Goal: Task Accomplishment & Management: Use online tool/utility

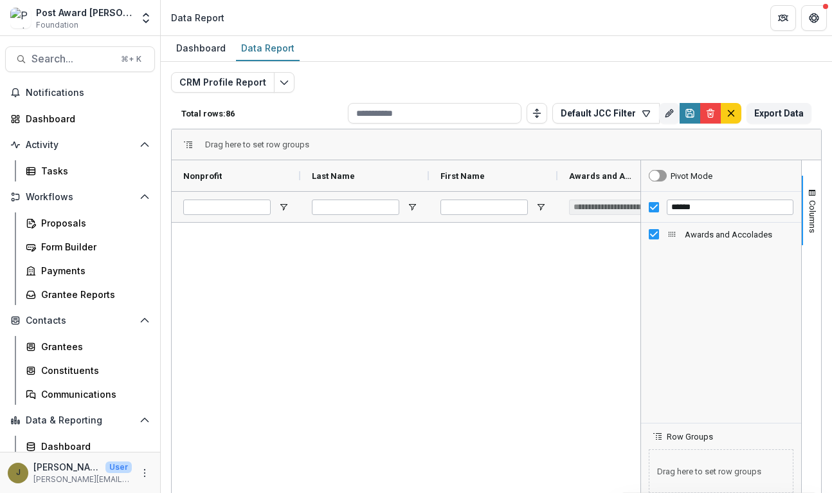
scroll to position [1967, 0]
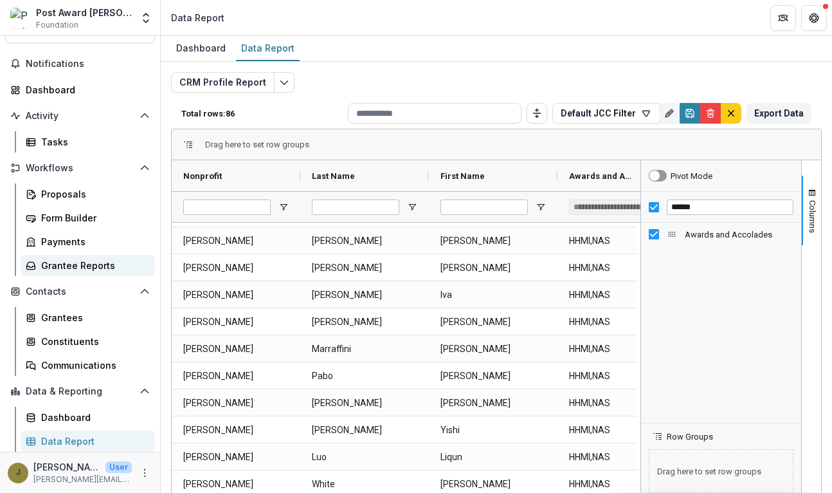
click at [57, 269] on div "Grantee Reports" at bounding box center [93, 266] width 104 height 14
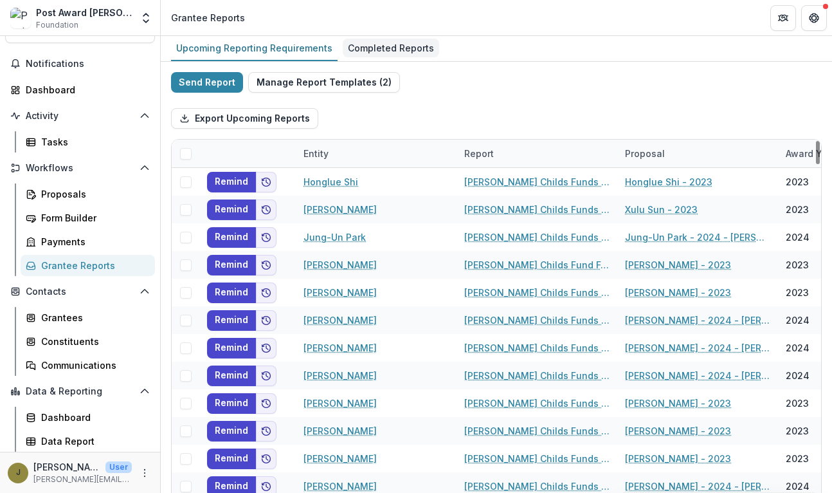
click at [360, 50] on div "Completed Reports" at bounding box center [391, 48] width 96 height 19
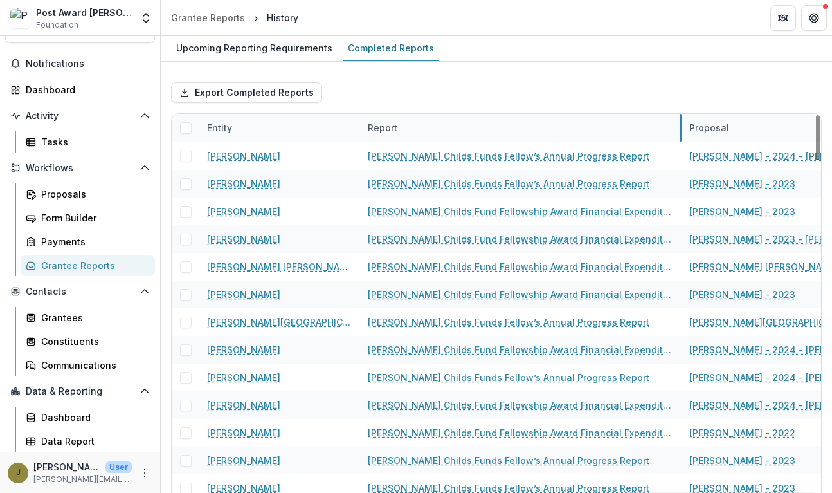
drag, startPoint x: 520, startPoint y: 125, endPoint x: 681, endPoint y: 123, distance: 160.8
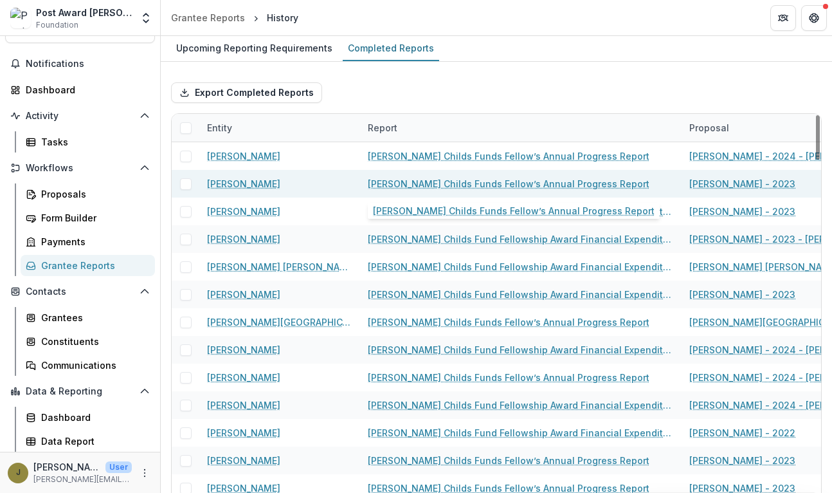
click at [490, 186] on link "[PERSON_NAME] Childs Funds Fellow’s Annual Progress Report" at bounding box center [509, 184] width 282 height 14
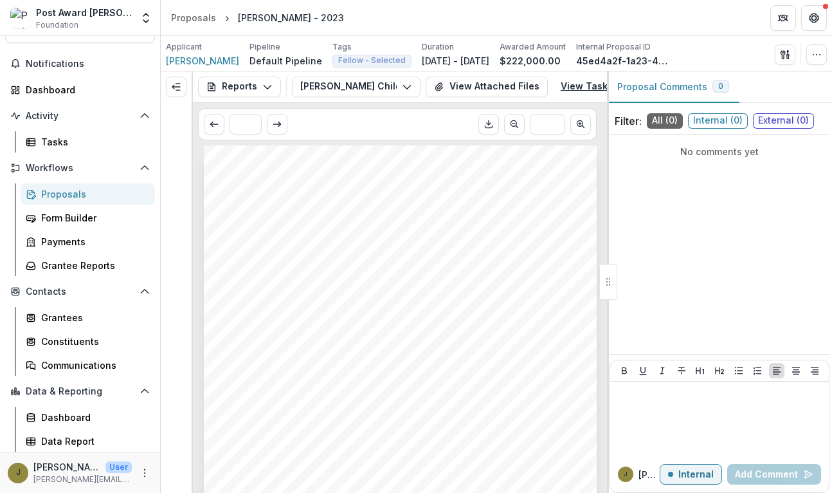
click at [583, 87] on link "View Task" at bounding box center [592, 87] width 78 height 21
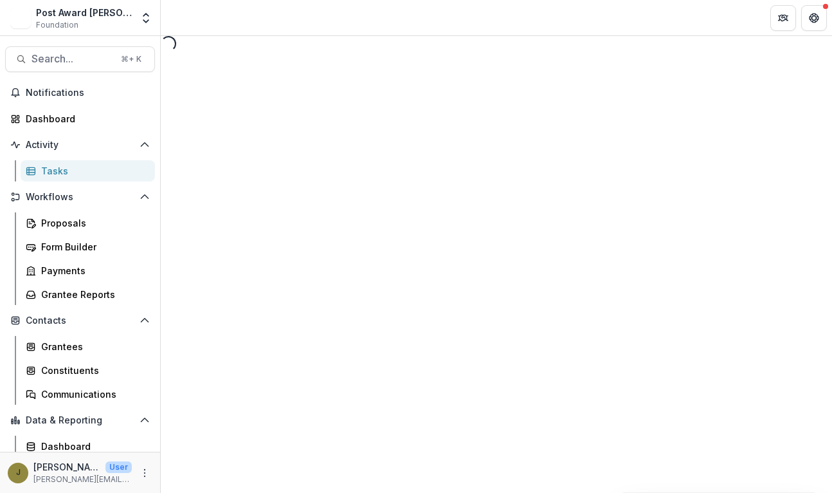
select select "********"
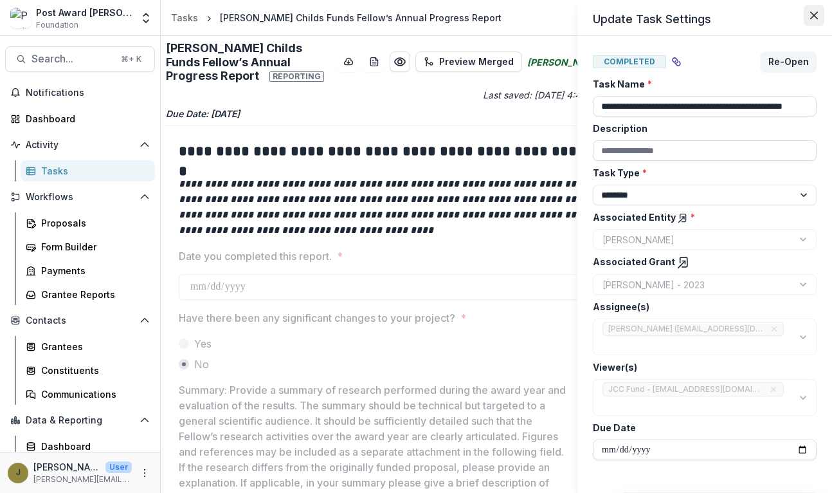
click at [811, 13] on icon "Close" at bounding box center [814, 16] width 8 height 8
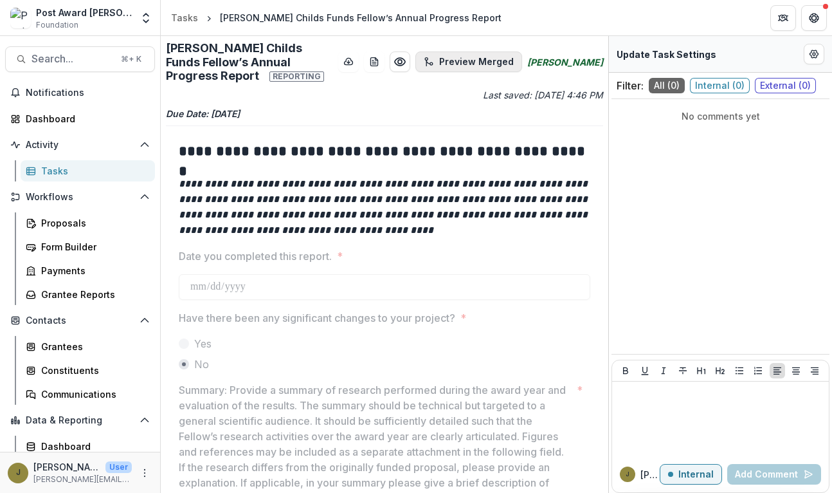
click at [487, 51] on button "Preview Merged" at bounding box center [468, 61] width 107 height 21
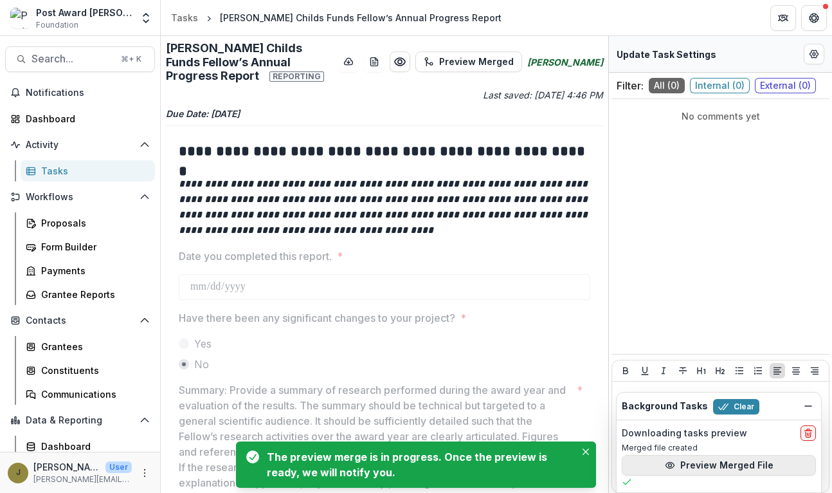
click at [662, 466] on button "Preview Merged File" at bounding box center [719, 465] width 194 height 21
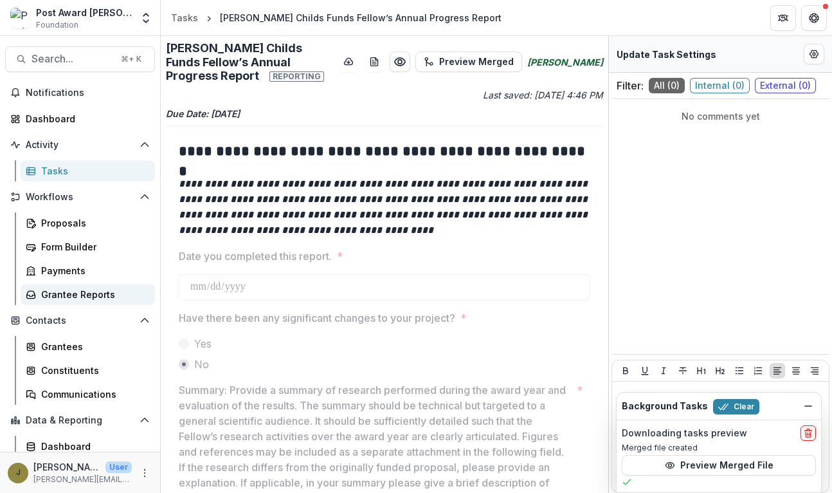
click at [50, 300] on div "Grantee Reports" at bounding box center [93, 294] width 104 height 14
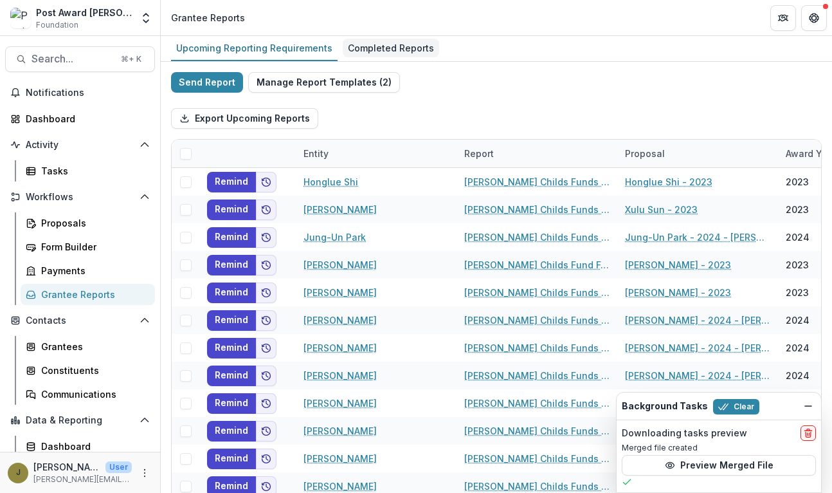
click at [352, 49] on div "Completed Reports" at bounding box center [391, 48] width 96 height 19
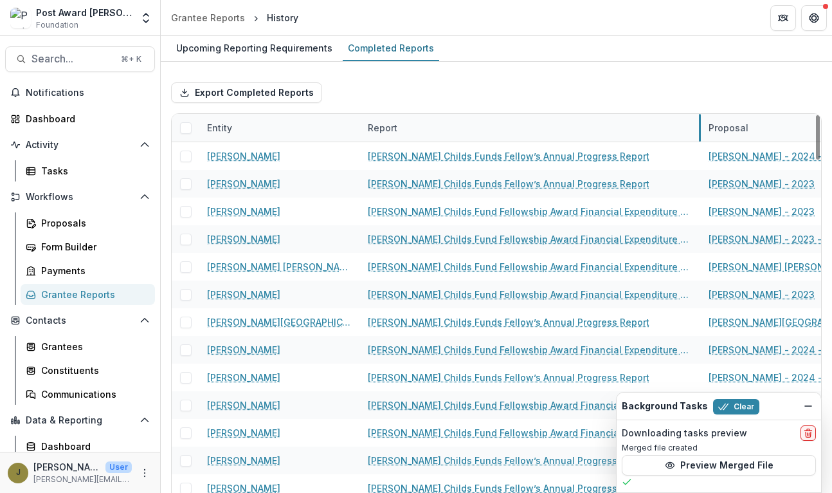
drag, startPoint x: 520, startPoint y: 129, endPoint x: 700, endPoint y: 123, distance: 180.2
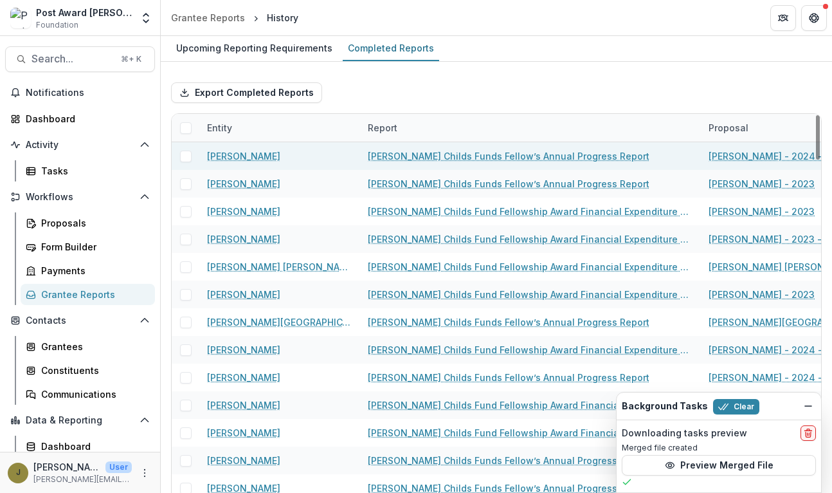
click at [505, 155] on link "[PERSON_NAME] Childs Funds Fellow’s Annual Progress Report" at bounding box center [509, 156] width 282 height 14
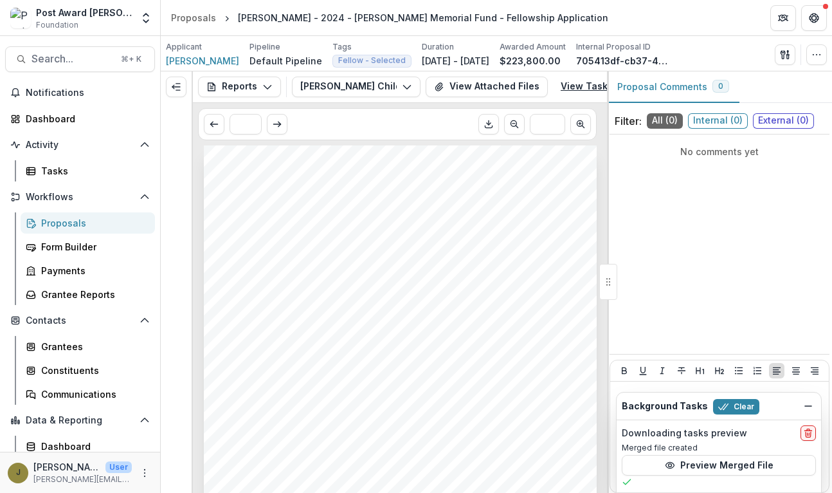
click at [582, 84] on link "View Task" at bounding box center [592, 87] width 78 height 21
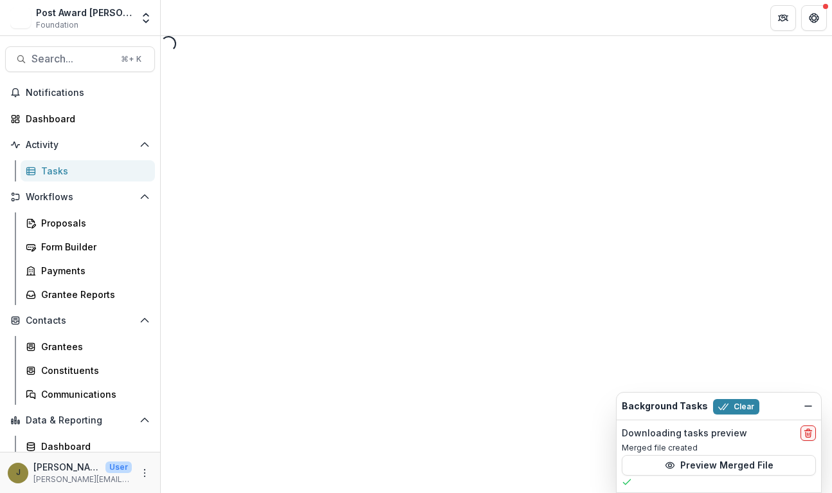
select select "********"
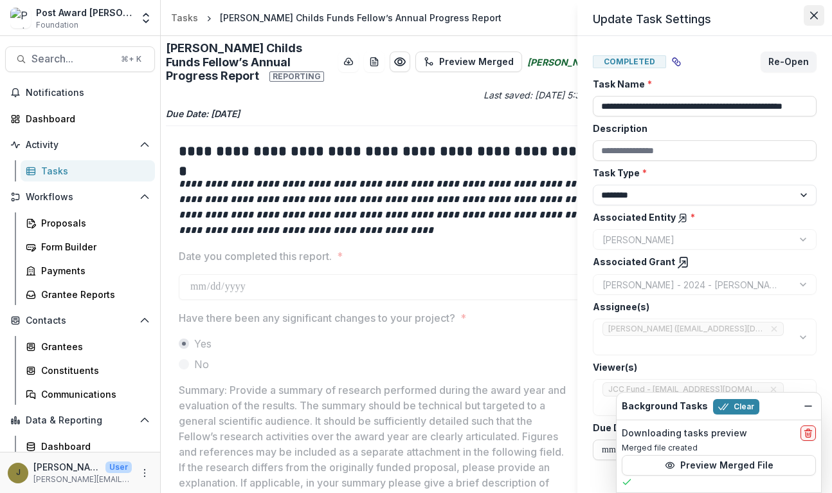
click at [814, 15] on icon "Close" at bounding box center [814, 16] width 8 height 8
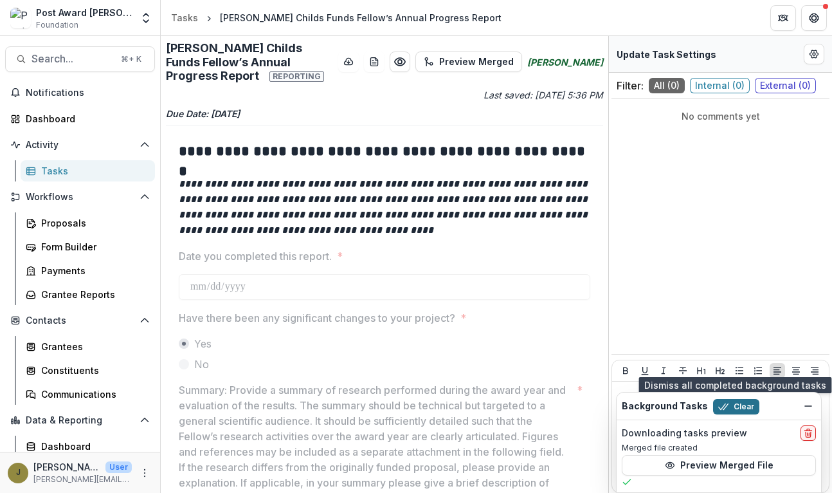
click at [729, 401] on button "Clear" at bounding box center [736, 406] width 46 height 15
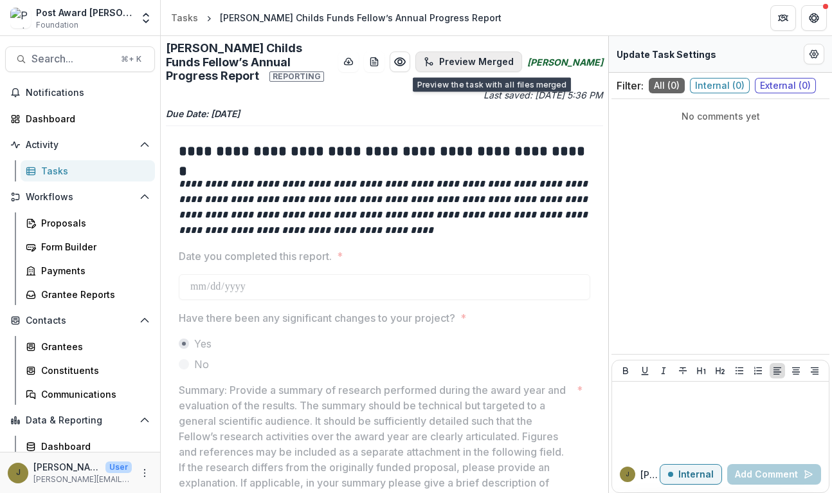
click at [470, 66] on button "Preview Merged" at bounding box center [468, 61] width 107 height 21
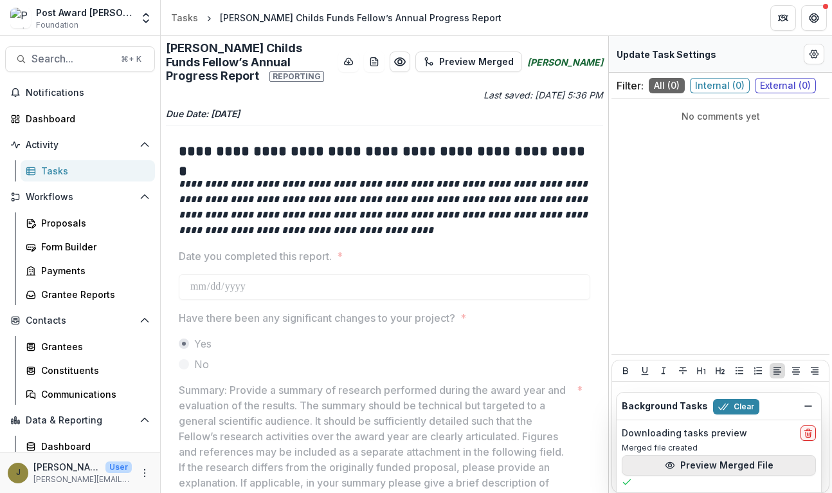
click at [697, 467] on button "Preview Merged File" at bounding box center [719, 465] width 194 height 21
click at [68, 290] on div "Grantee Reports" at bounding box center [93, 294] width 104 height 14
